Goal: Connect with others: Connect with others

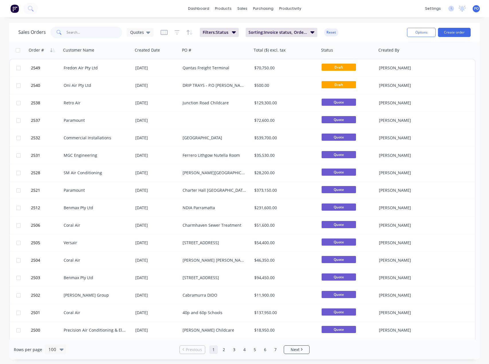
click at [71, 33] on input "text" at bounding box center [95, 32] width 56 height 11
type input "[GEOGRAPHIC_DATA]"
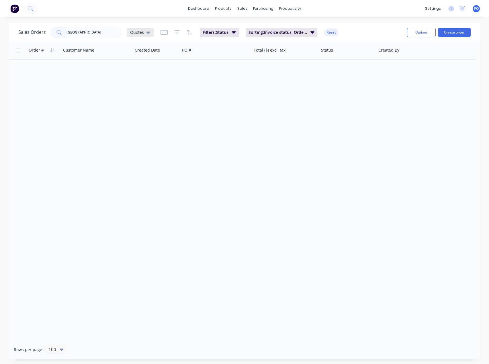
click at [150, 33] on div "Quotes" at bounding box center [140, 32] width 27 height 9
click at [151, 125] on button "Projects" at bounding box center [161, 127] width 65 height 7
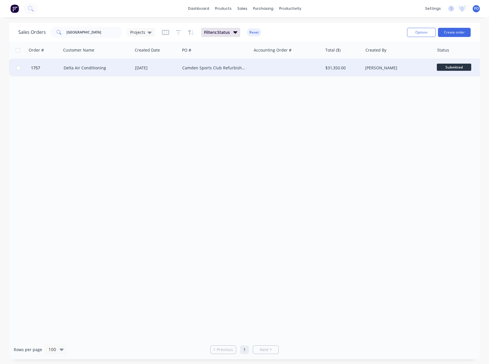
click at [100, 69] on div "Delta Air Conditioning" at bounding box center [96, 68] width 64 height 6
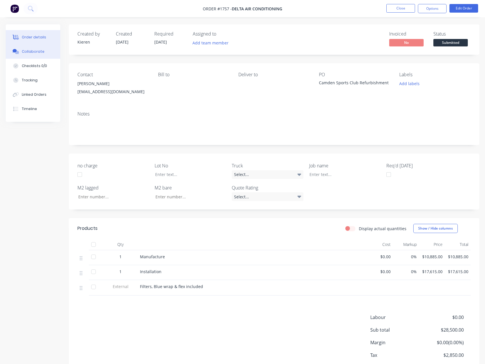
click at [39, 54] on div "Collaborate" at bounding box center [33, 51] width 23 height 5
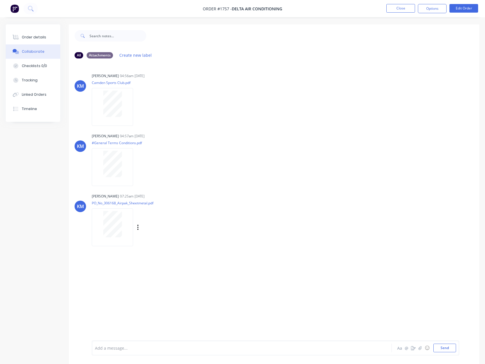
click at [125, 218] on div at bounding box center [112, 224] width 36 height 26
